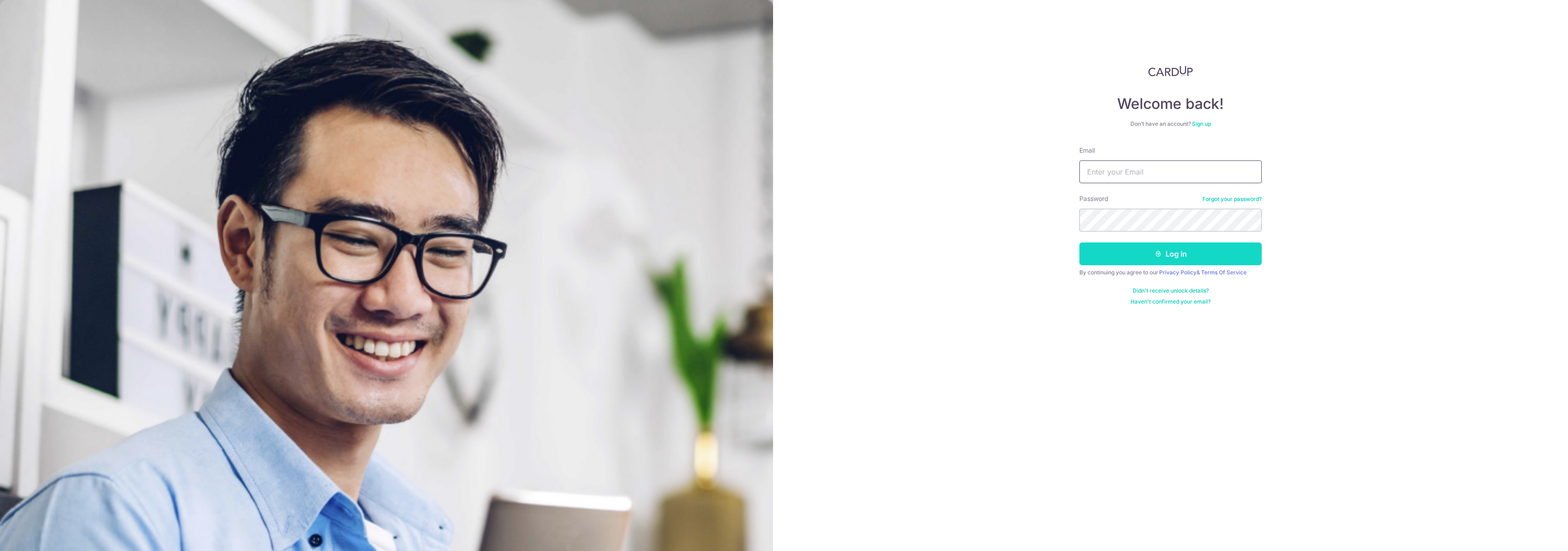
type input "kittyseng@yahoo.com.sg"
click at [1157, 249] on button "Log in" at bounding box center [1171, 254] width 183 height 22
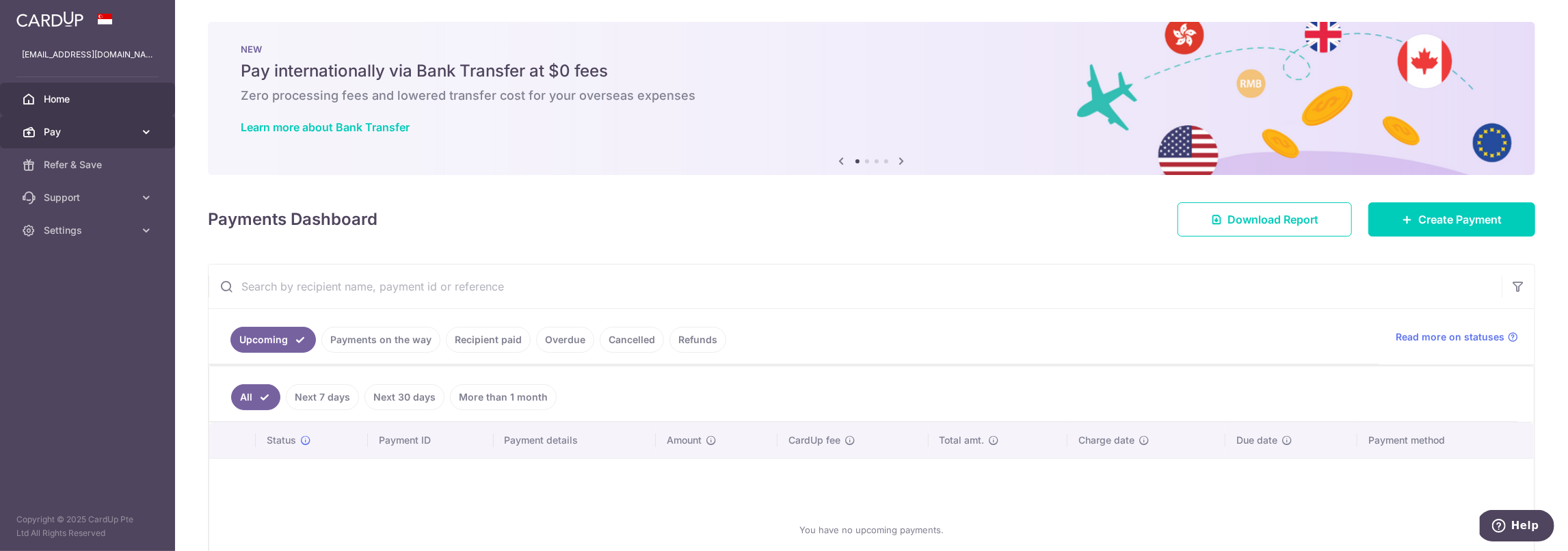
click at [27, 135] on icon at bounding box center [29, 132] width 14 height 14
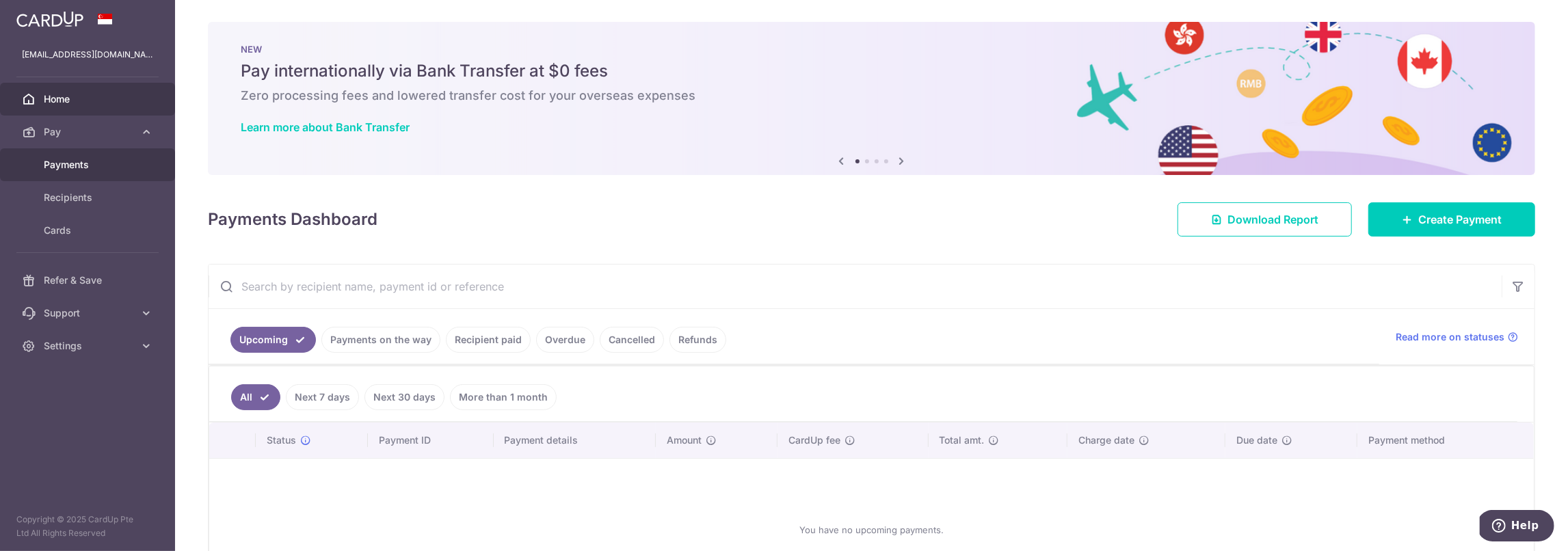
click at [84, 166] on span "Payments" at bounding box center [88, 165] width 90 height 14
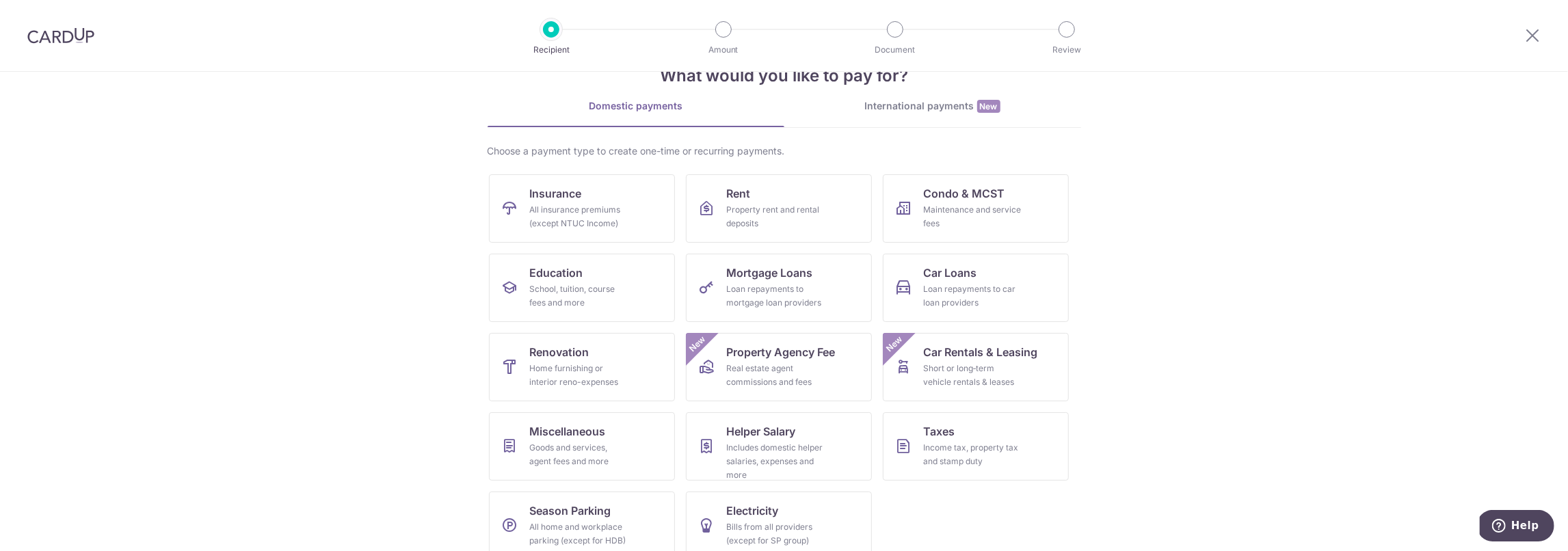
scroll to position [61, 0]
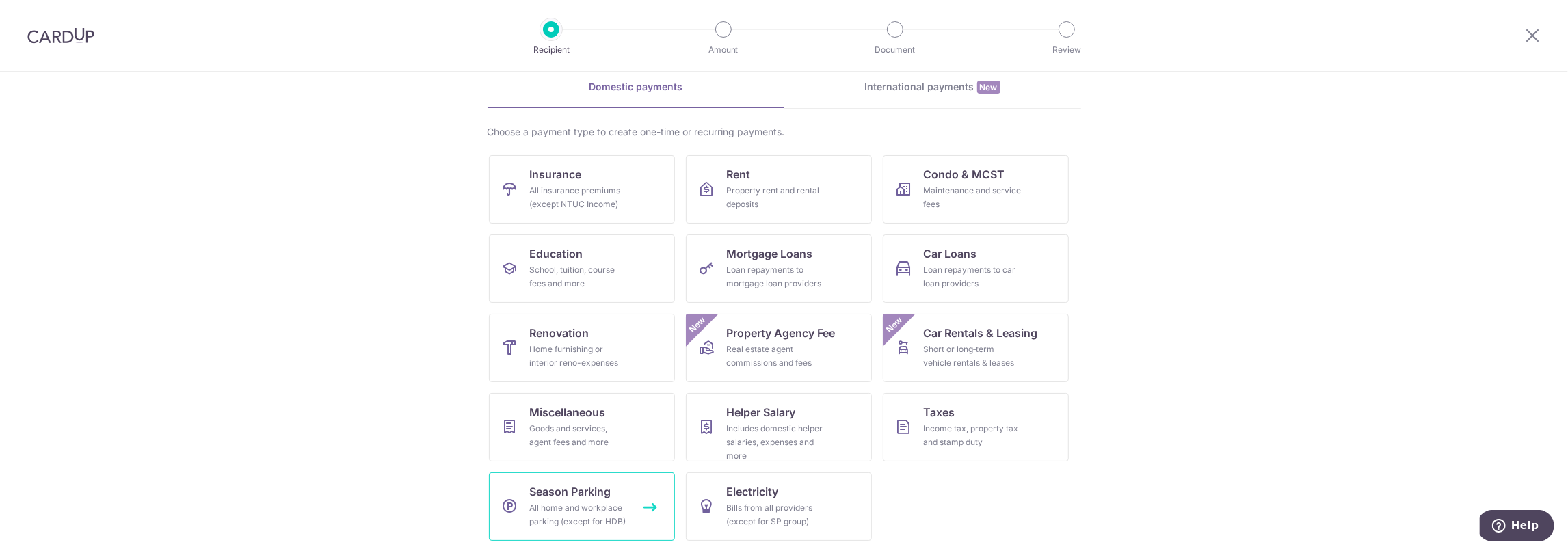
click at [544, 509] on div "All home and workplace parking (except for HDB)" at bounding box center [579, 515] width 98 height 28
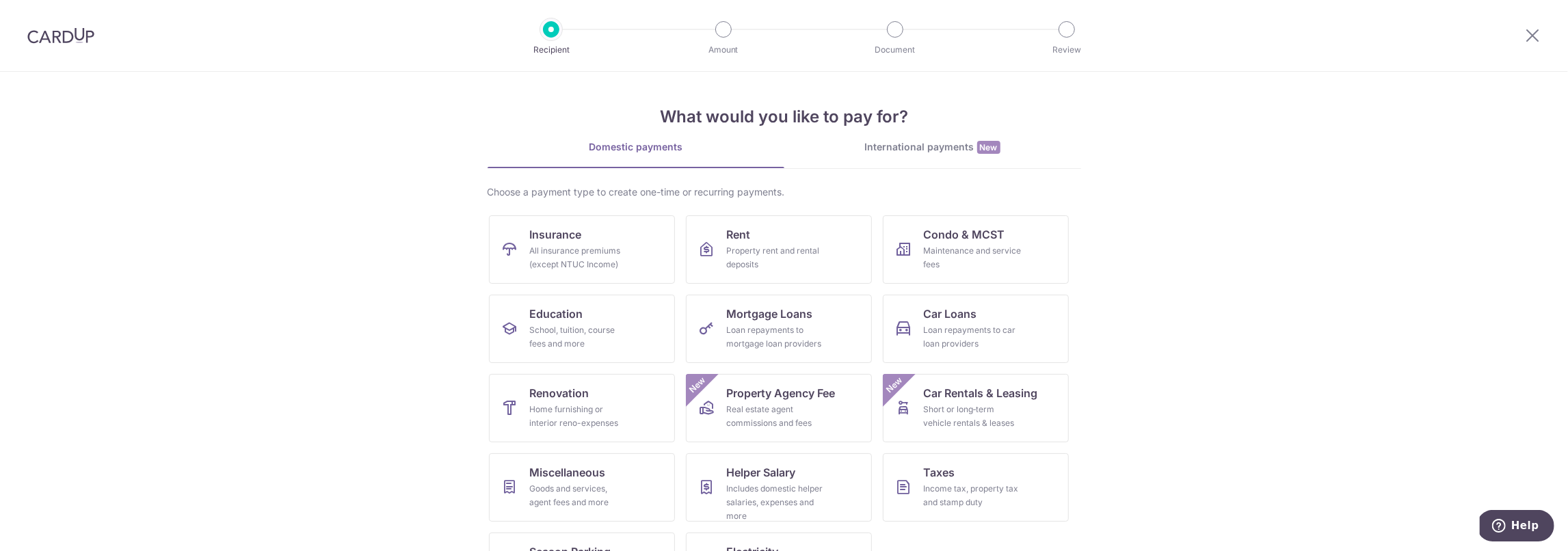
scroll to position [61, 0]
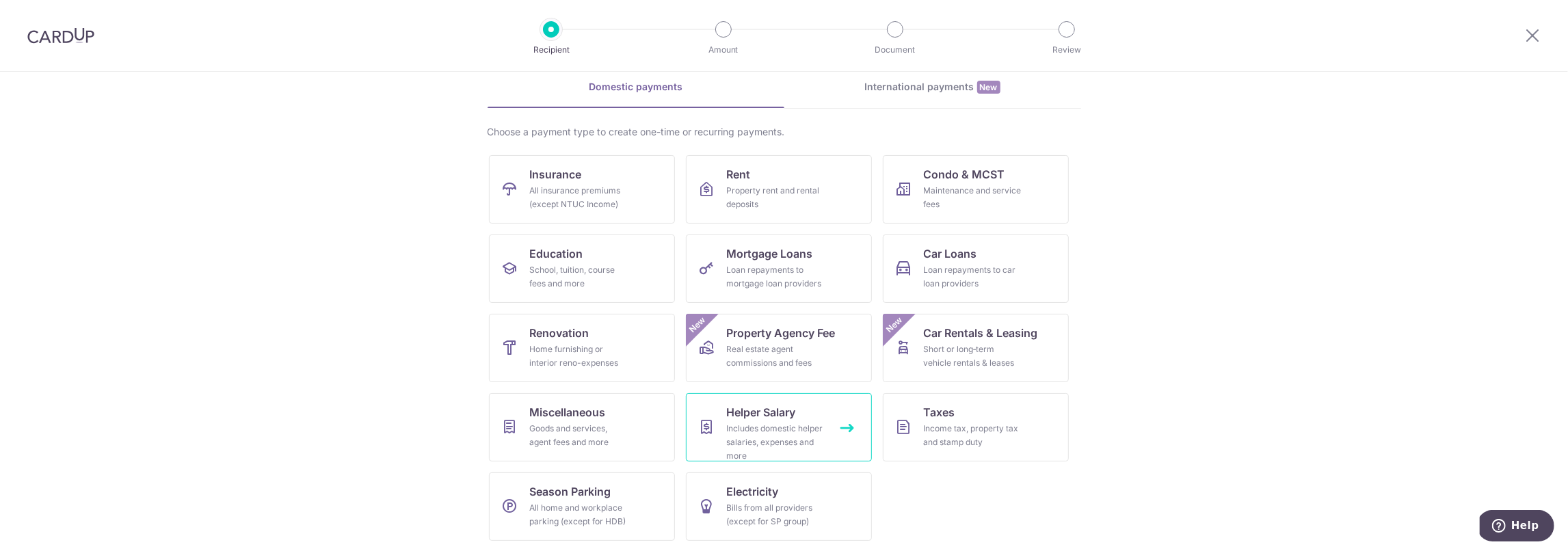
click at [799, 426] on div "Includes domestic helper salaries, expenses and more" at bounding box center [776, 442] width 98 height 41
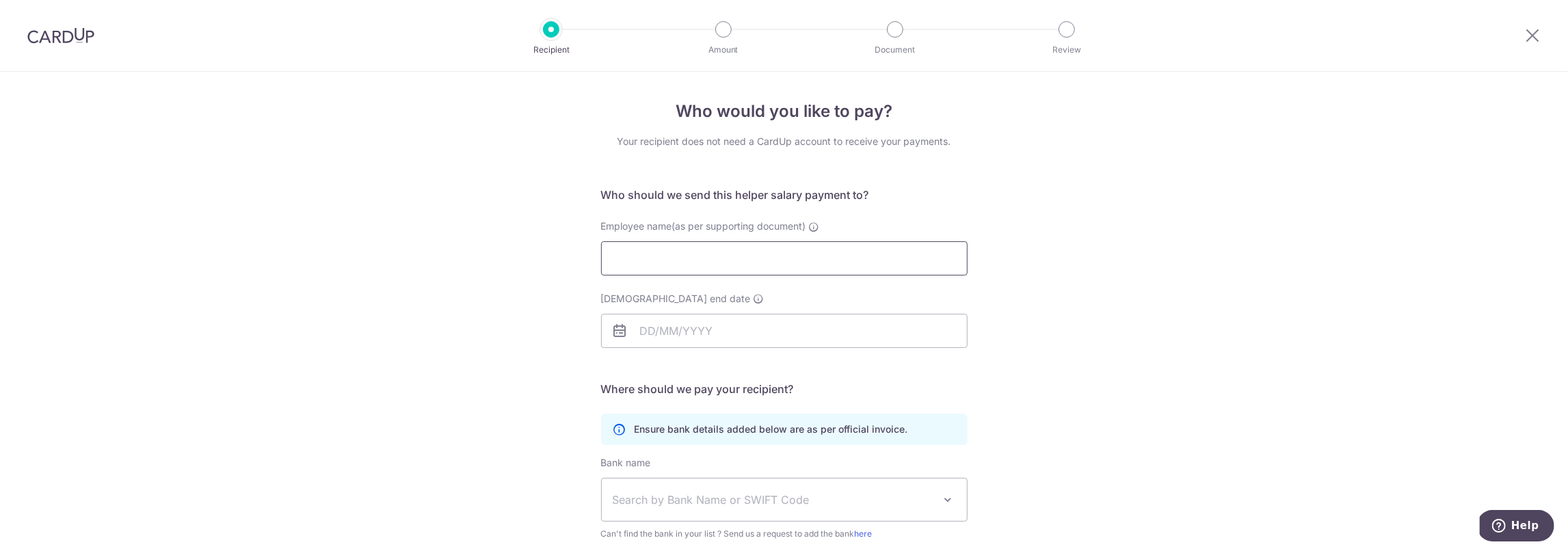
click at [661, 264] on input "Employee name(as per supporting document)" at bounding box center [784, 258] width 366 height 34
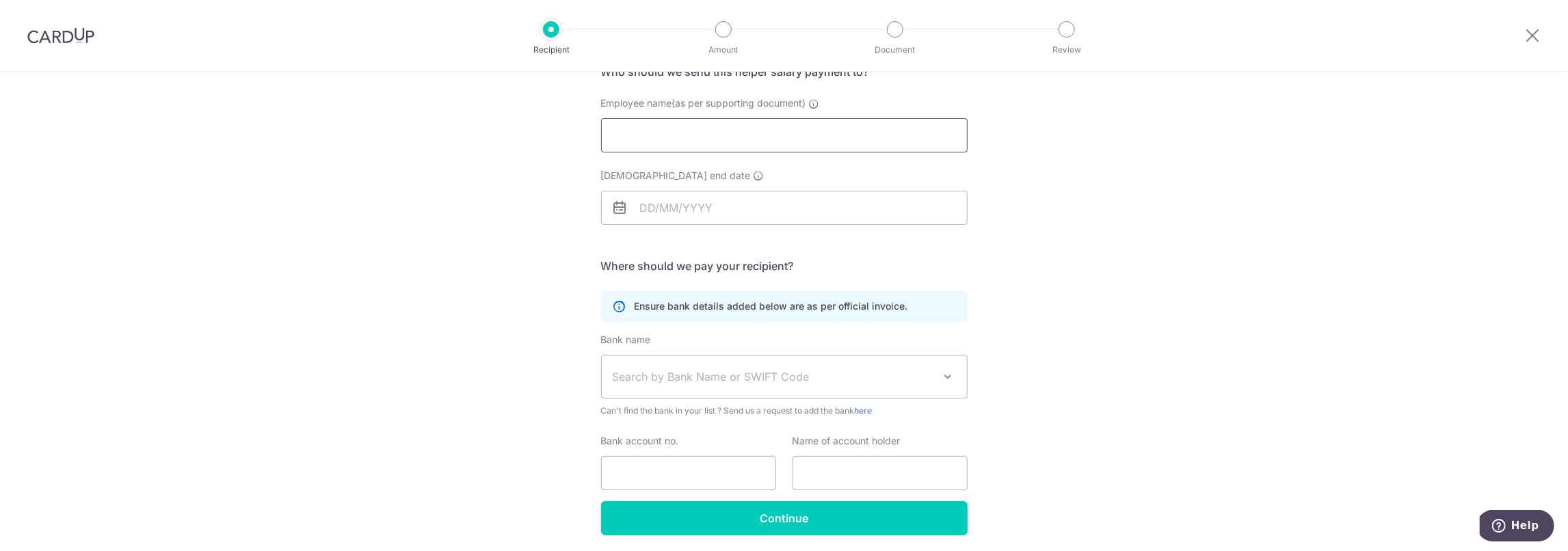
scroll to position [171, 0]
